Goal: Task Accomplishment & Management: Use online tool/utility

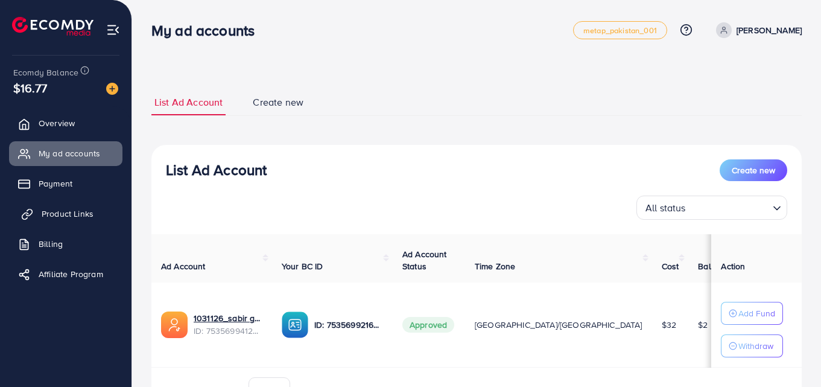
click at [72, 213] on span "Product Links" at bounding box center [68, 213] width 52 height 12
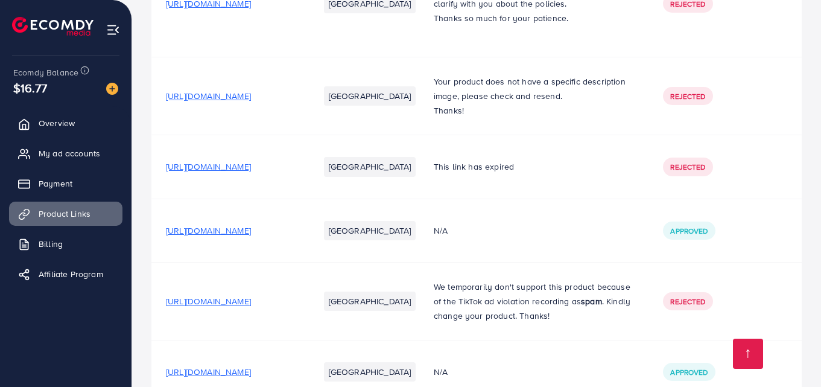
scroll to position [502, 0]
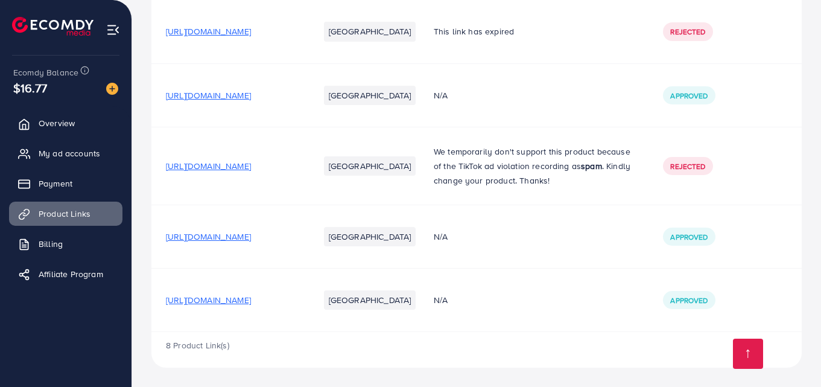
click at [251, 299] on span "[URL][DOMAIN_NAME]" at bounding box center [208, 300] width 85 height 12
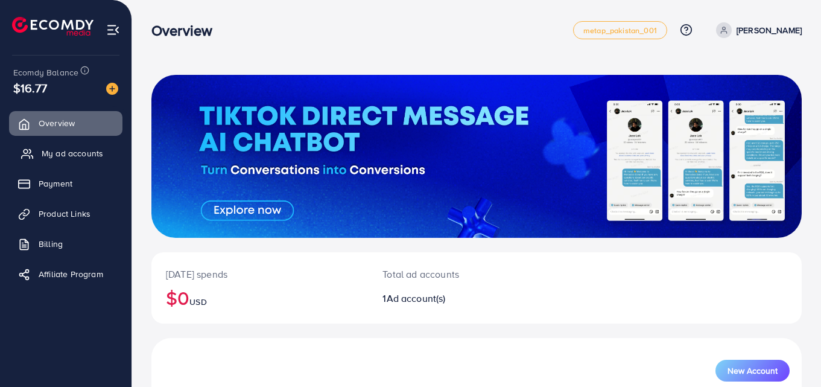
click at [75, 155] on span "My ad accounts" at bounding box center [73, 153] width 62 height 12
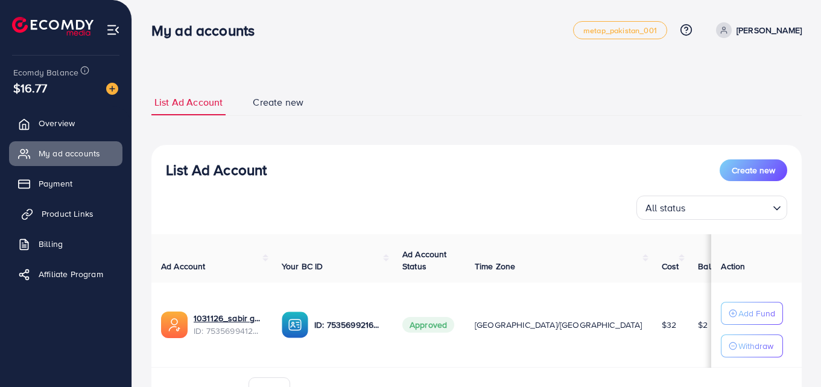
click at [82, 215] on span "Product Links" at bounding box center [68, 213] width 52 height 12
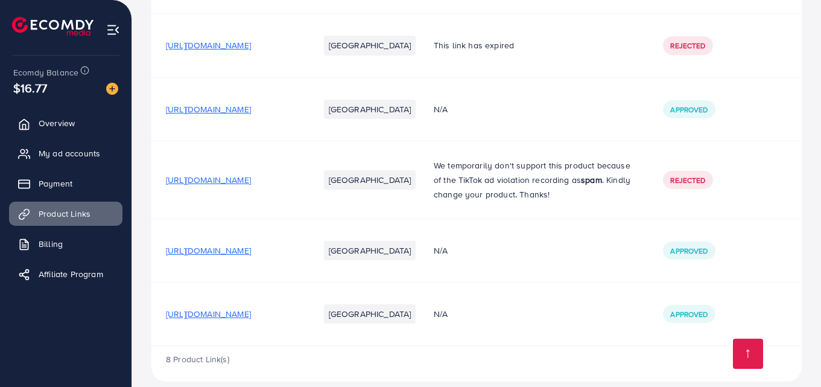
scroll to position [502, 0]
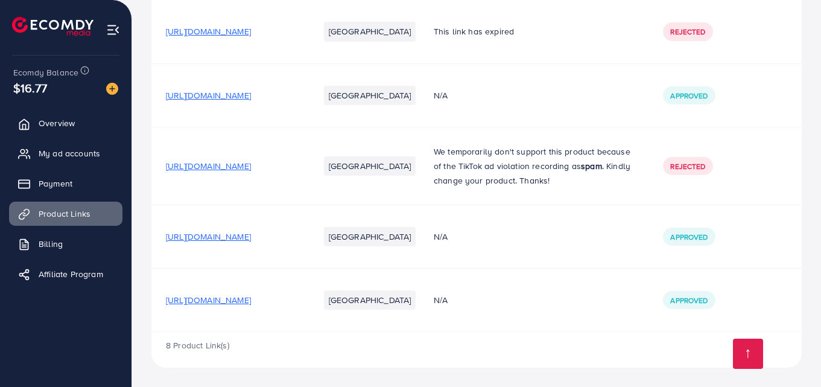
click at [251, 294] on span "[URL][DOMAIN_NAME]" at bounding box center [208, 300] width 85 height 12
